Goal: Task Accomplishment & Management: Use online tool/utility

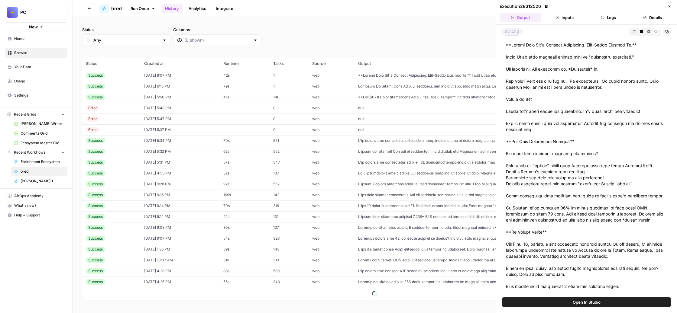
click at [159, 8] on link "Run Once" at bounding box center [143, 8] width 32 height 10
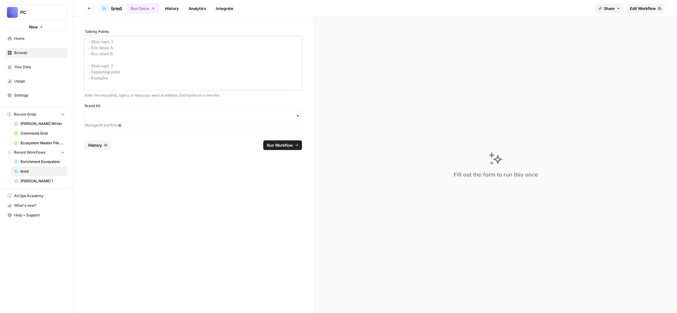
click at [165, 45] on p at bounding box center [193, 42] width 209 height 6
paste div
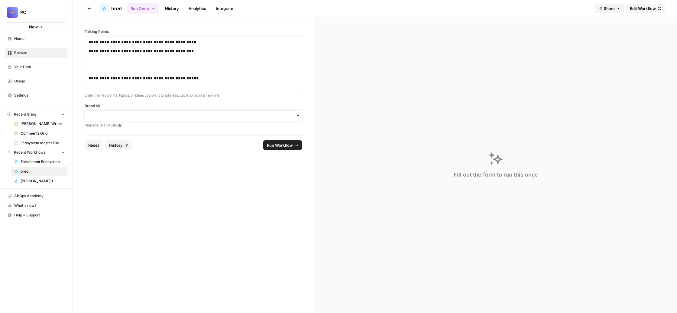
click at [171, 119] on input "Brand Kit" at bounding box center [193, 116] width 209 height 6
click at [174, 201] on div "Unstuck Engine" at bounding box center [222, 201] width 190 height 11
click at [284, 148] on span "Run Workflow" at bounding box center [280, 145] width 26 height 6
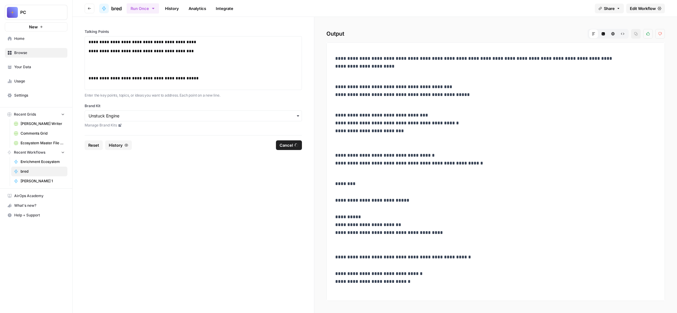
scroll to position [1066, 0]
drag, startPoint x: 292, startPoint y: 98, endPoint x: 120, endPoint y: 98, distance: 172.2
click at [120, 98] on div "**********" at bounding box center [193, 76] width 241 height 118
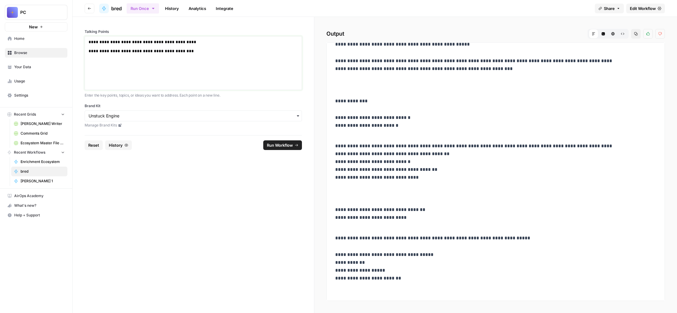
scroll to position [210, 0]
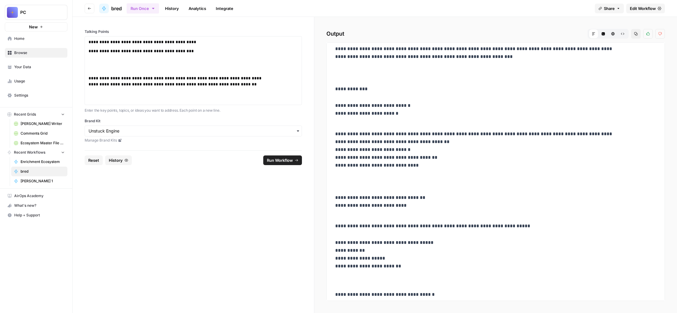
click at [289, 163] on span "Run Workflow" at bounding box center [280, 160] width 26 height 6
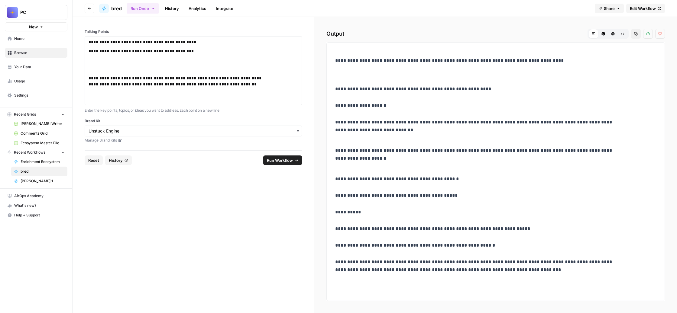
scroll to position [943, 0]
click at [59, 56] on span "Browse" at bounding box center [39, 52] width 50 height 5
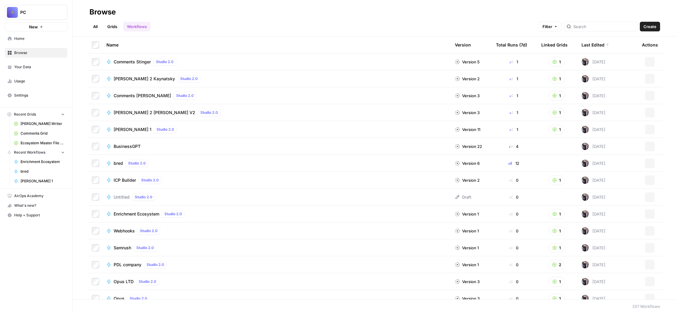
click at [151, 133] on span "[PERSON_NAME] 1" at bounding box center [133, 130] width 38 height 6
click at [140, 150] on span "BusinessGPT" at bounding box center [127, 146] width 27 height 6
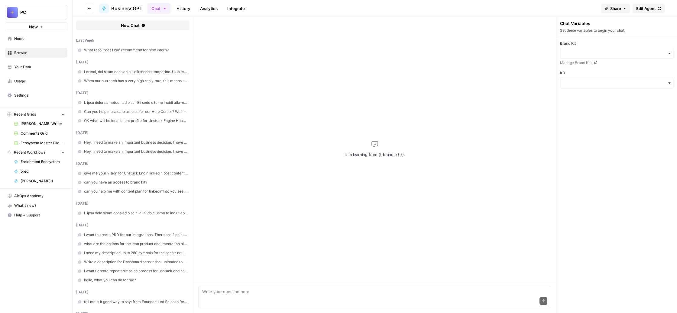
click at [181, 107] on link at bounding box center [132, 102] width 113 height 9
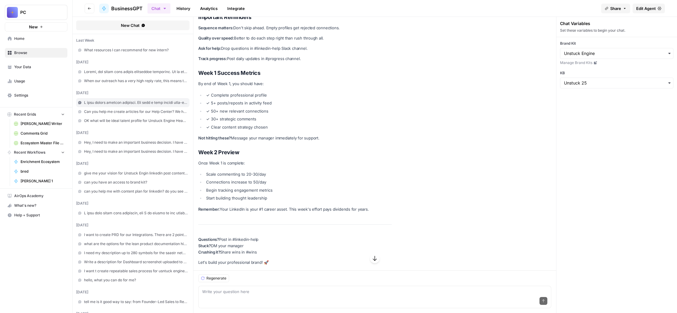
scroll to position [85966, 0]
click at [46, 70] on span "Your Data" at bounding box center [39, 66] width 50 height 5
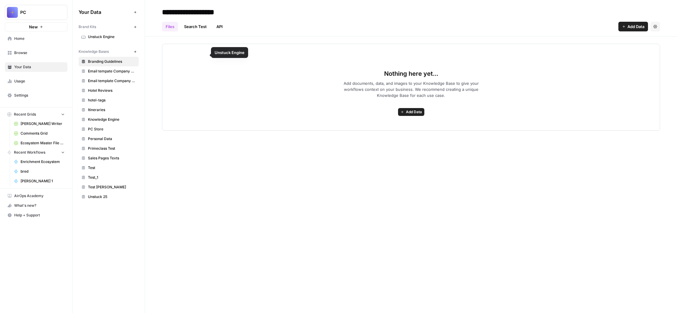
click at [136, 40] on span "Unstuck Engine" at bounding box center [112, 36] width 48 height 5
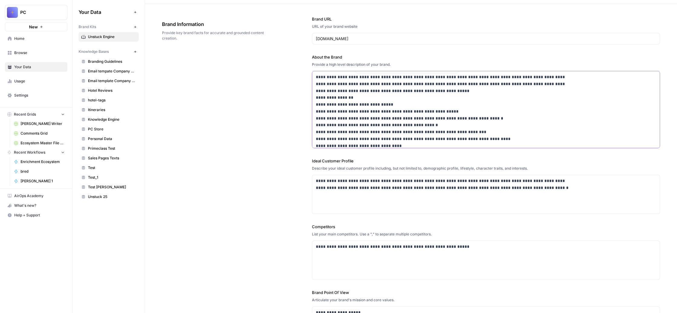
drag, startPoint x: 597, startPoint y: 179, endPoint x: 460, endPoint y: 86, distance: 165.0
click at [460, 86] on div "**********" at bounding box center [486, 101] width 348 height 94
copy div "**********"
